Goal: Task Accomplishment & Management: Manage account settings

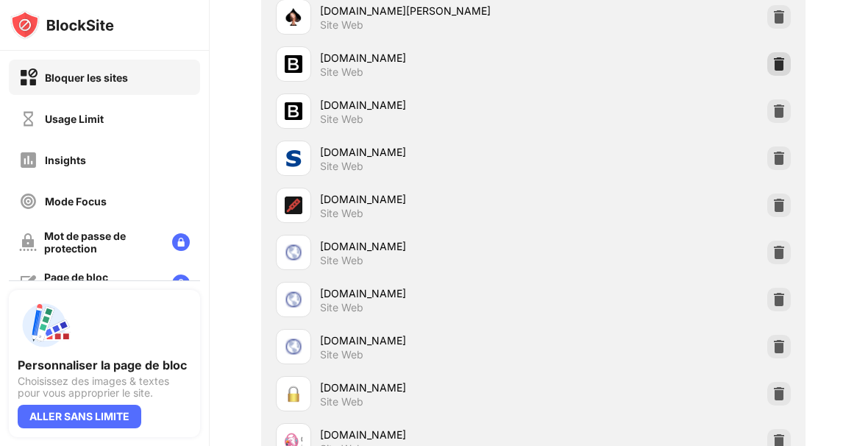
scroll to position [475, 0]
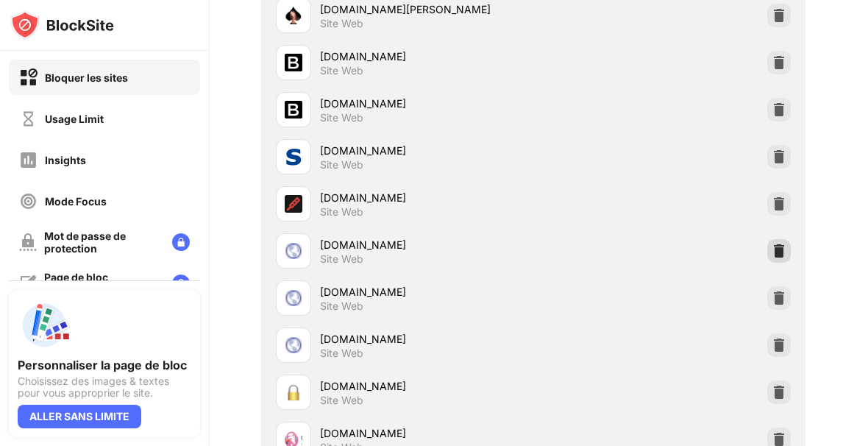
click at [772, 249] on img at bounding box center [779, 251] width 15 height 15
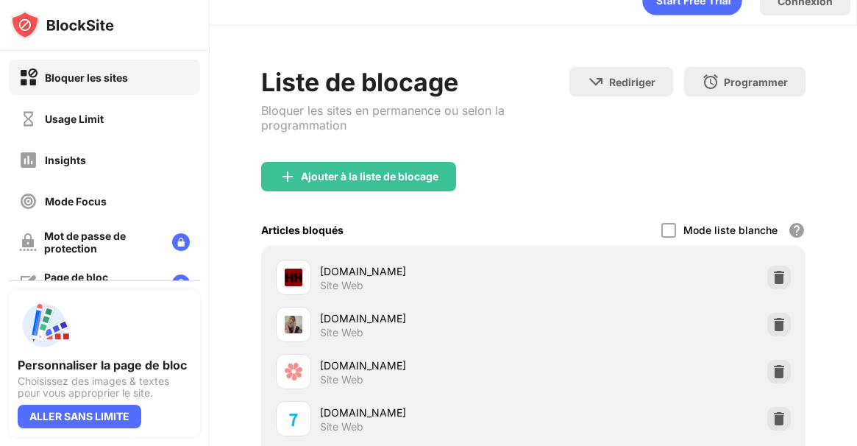
scroll to position [0, 0]
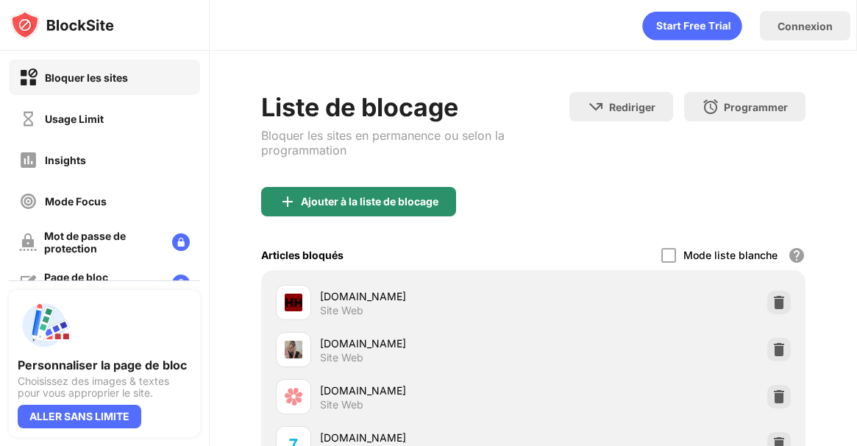
click at [433, 205] on div "Ajouter à la liste de blocage" at bounding box center [370, 202] width 138 height 12
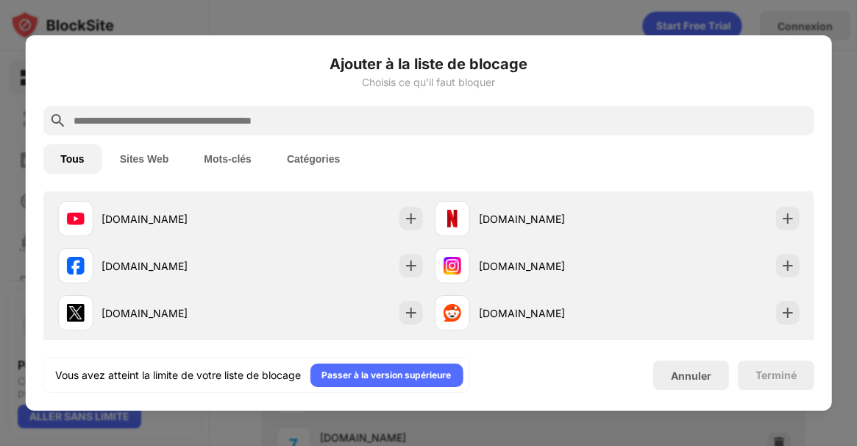
scroll to position [256, 0]
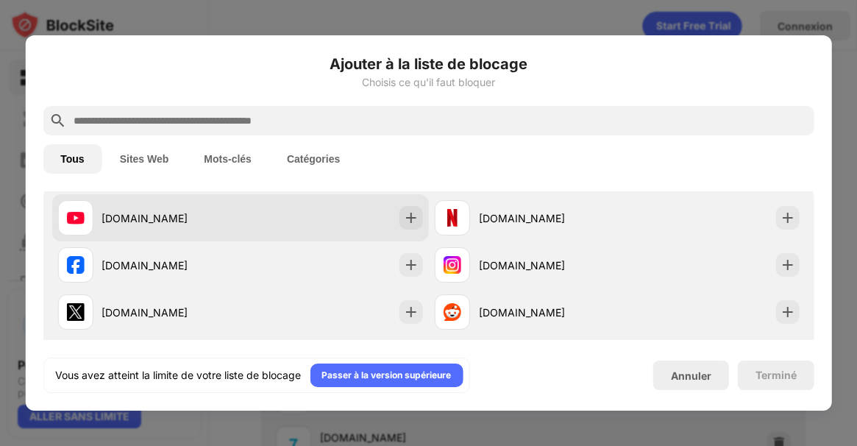
click at [253, 221] on div "youtube.com" at bounding box center [240, 217] width 377 height 47
click at [404, 218] on img at bounding box center [411, 217] width 15 height 15
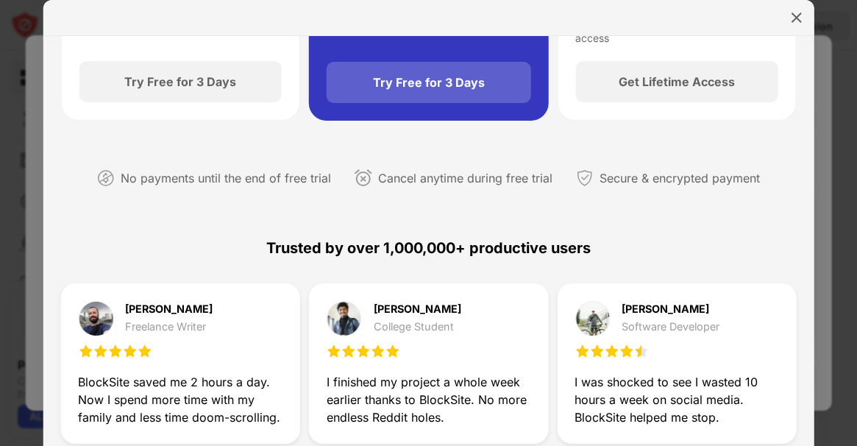
scroll to position [224, 0]
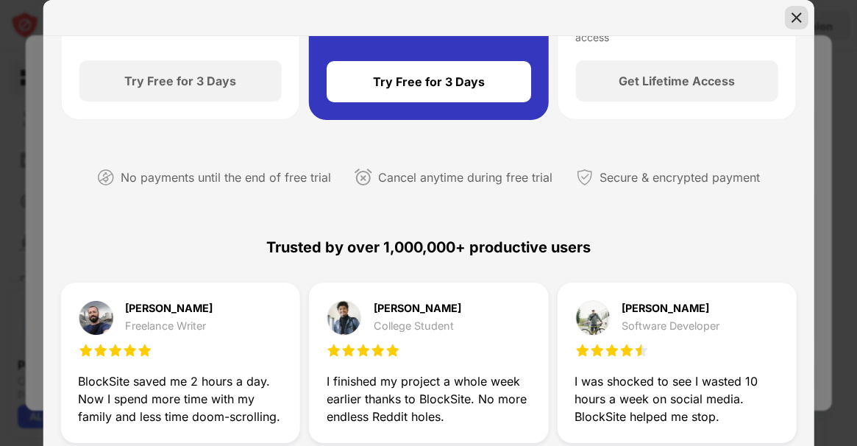
click at [792, 15] on img at bounding box center [796, 17] width 15 height 15
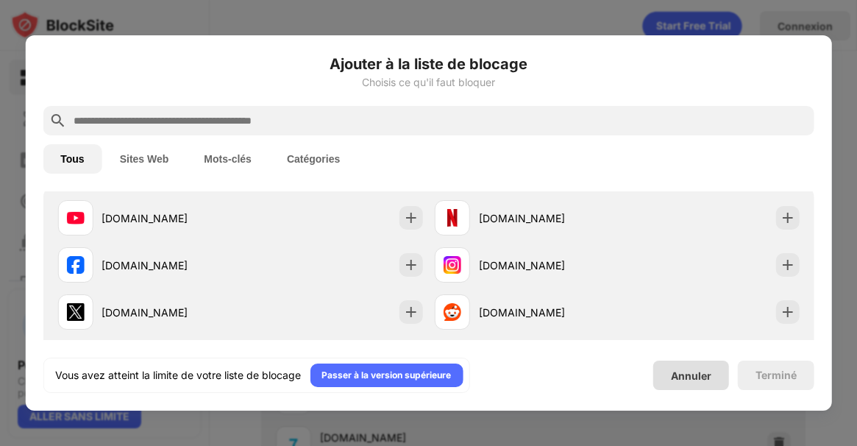
click at [675, 380] on div "Annuler" at bounding box center [691, 375] width 40 height 13
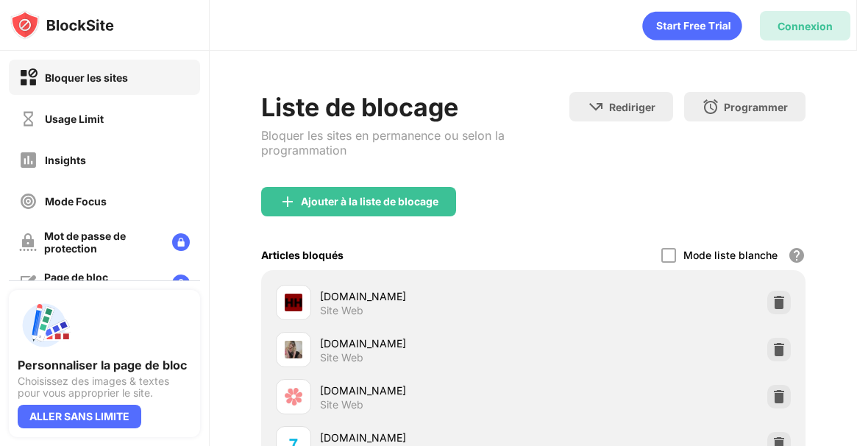
click at [794, 26] on div "Connexion" at bounding box center [805, 26] width 55 height 13
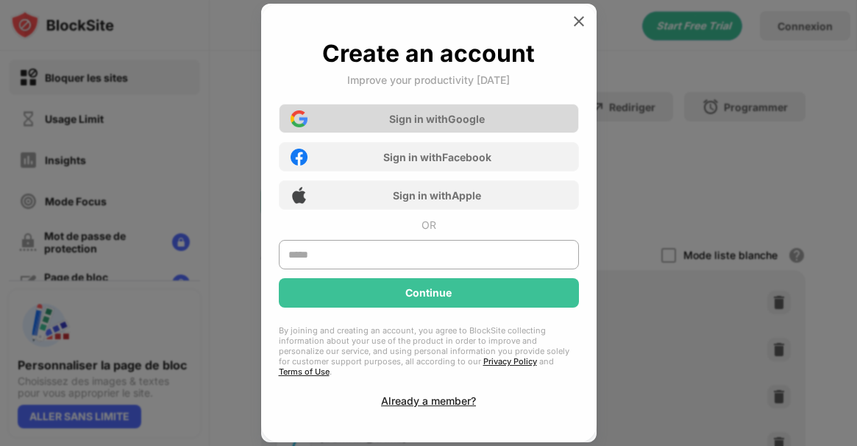
click at [445, 118] on div "Sign in with Google" at bounding box center [429, 118] width 300 height 29
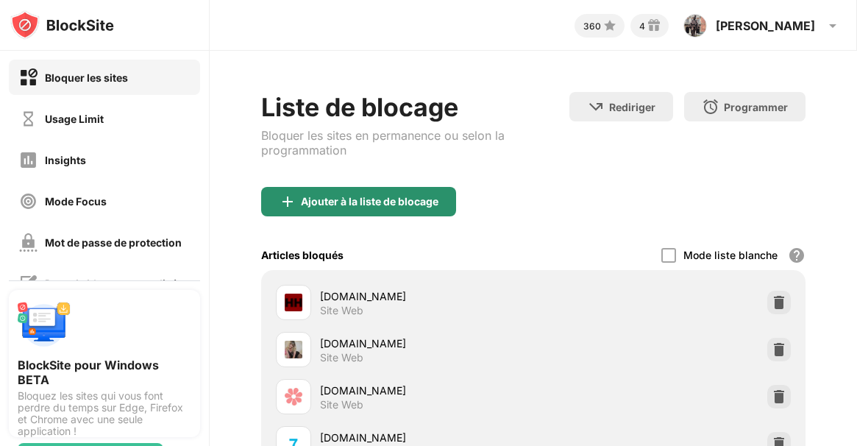
click at [436, 203] on div "Ajouter à la liste de blocage" at bounding box center [370, 202] width 138 height 12
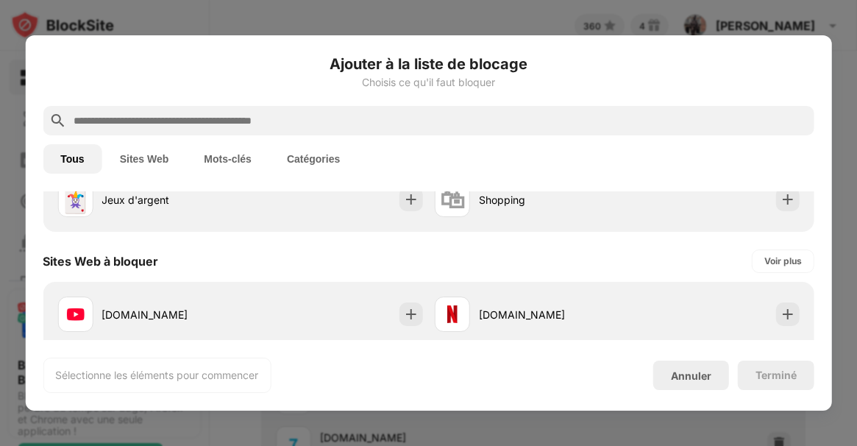
scroll to position [262, 0]
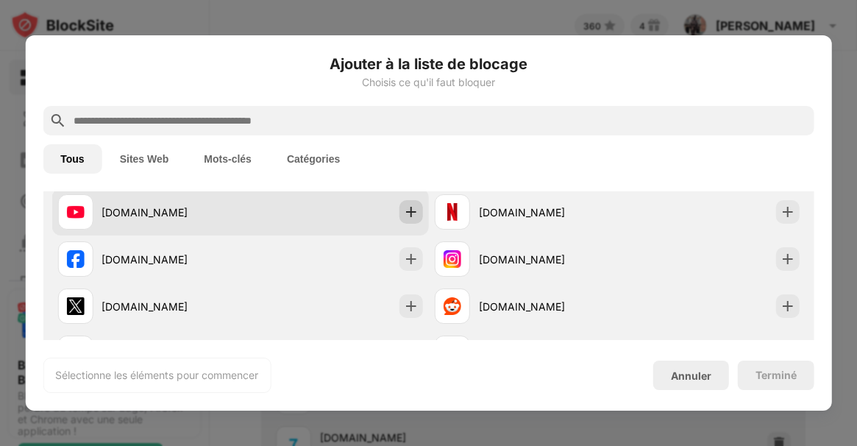
click at [404, 211] on img at bounding box center [411, 212] width 15 height 15
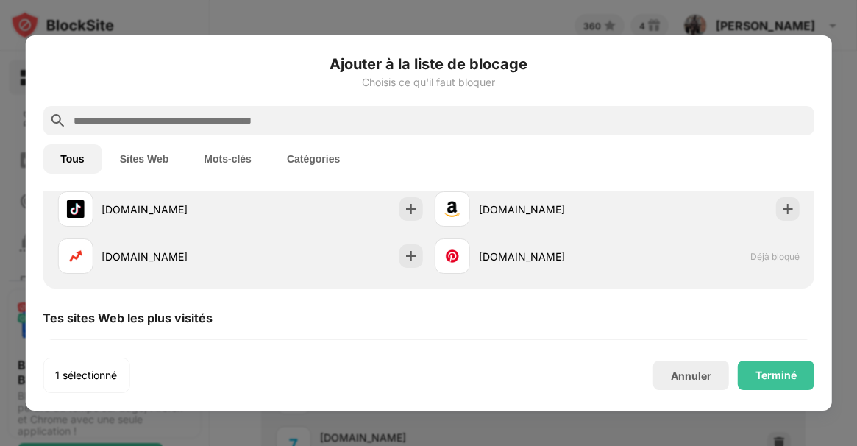
scroll to position [410, 0]
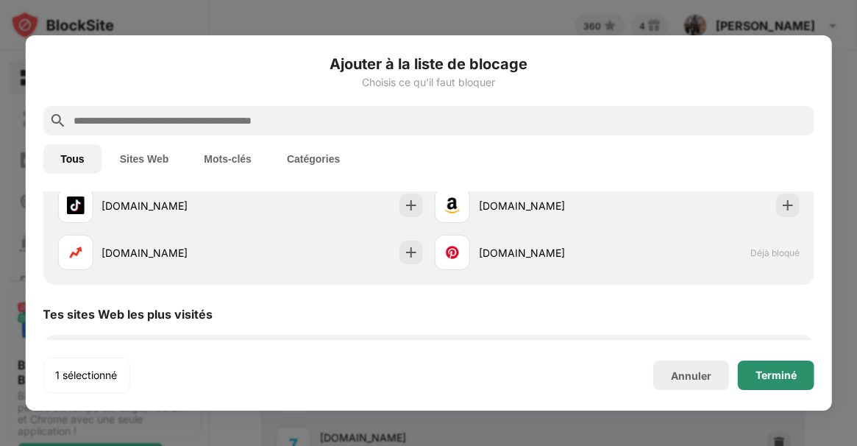
click at [756, 379] on div "Terminé" at bounding box center [776, 375] width 41 height 12
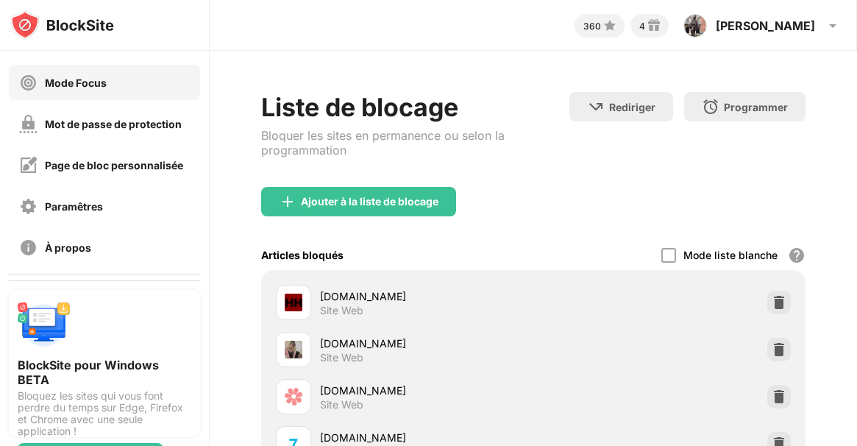
scroll to position [201, 0]
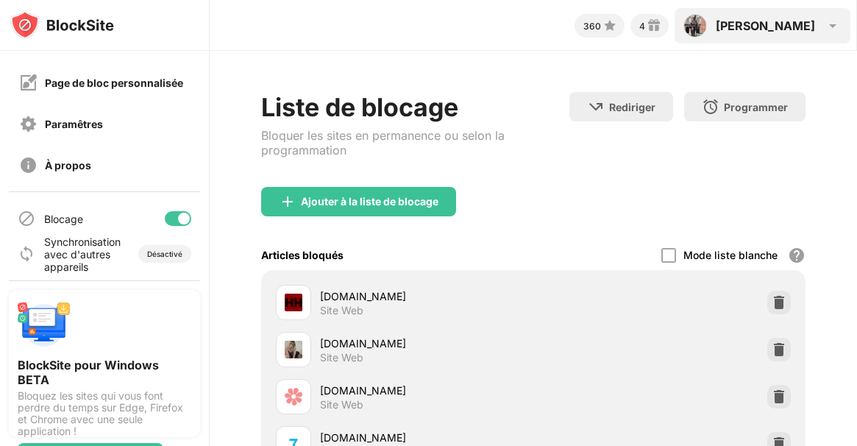
click at [780, 33] on div "Guillaume Guillaume Savatier View Account Insights Rewards Settings Support Log…" at bounding box center [763, 25] width 176 height 35
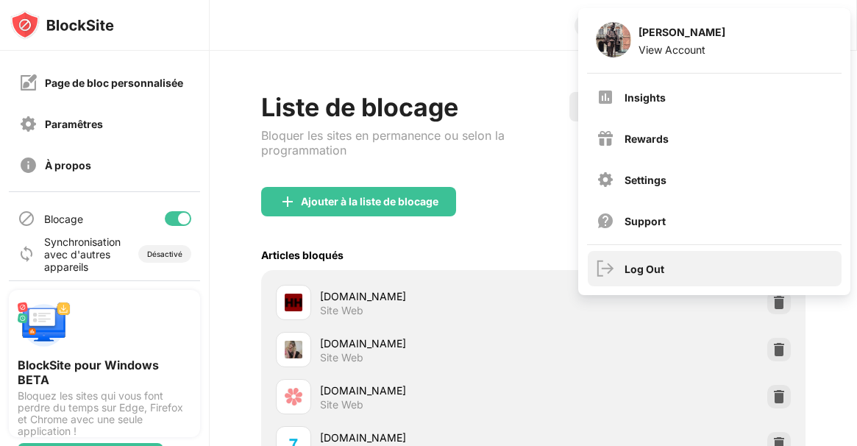
click at [653, 260] on div "Log Out" at bounding box center [715, 268] width 254 height 35
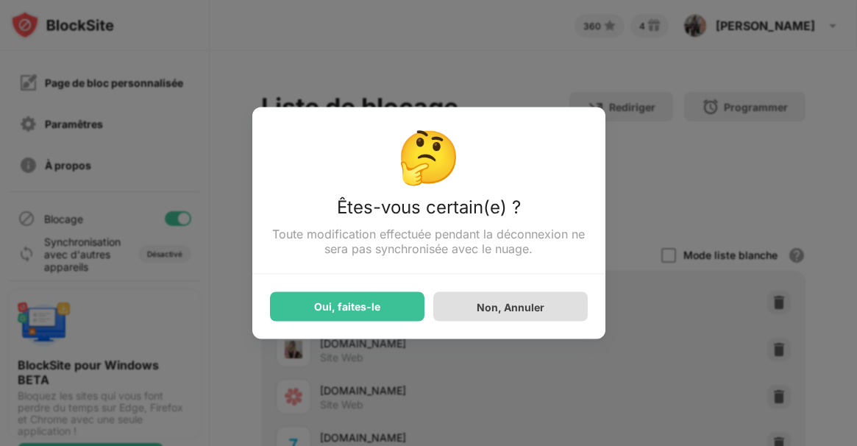
click at [570, 299] on div "Non, Annuler" at bounding box center [510, 306] width 155 height 29
